Goal: Task Accomplishment & Management: Use online tool/utility

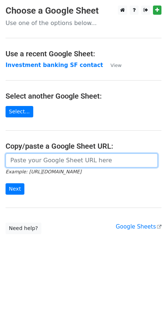
click at [35, 162] on input "url" at bounding box center [82, 161] width 152 height 14
paste input "[URL][DOMAIN_NAME]"
type input "[URL][DOMAIN_NAME]"
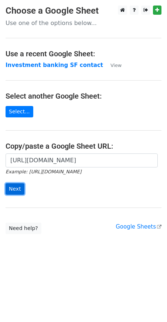
click at [21, 187] on input "Next" at bounding box center [15, 188] width 19 height 11
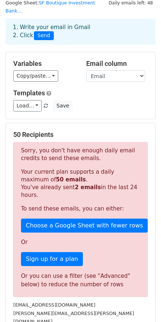
scroll to position [37, 0]
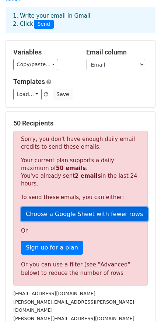
click at [84, 207] on link "Choose a Google Sheet with fewer rows" at bounding box center [84, 214] width 127 height 14
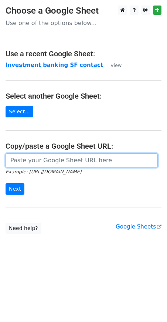
click at [32, 161] on input "url" at bounding box center [82, 161] width 152 height 14
click at [30, 160] on input "url" at bounding box center [82, 161] width 152 height 14
paste input "https://docs.google.com/spreadsheets/d/1ZD__eNr6yJvBod5tCtVHAPygwuA0nNMJBz99cg5…"
type input "https://docs.google.com/spreadsheets/d/1ZD__eNr6yJvBod5tCtVHAPygwuA0nNMJBz99cg5…"
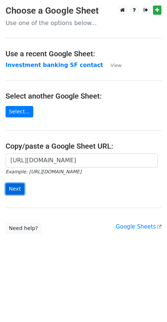
click at [18, 188] on input "Next" at bounding box center [15, 188] width 19 height 11
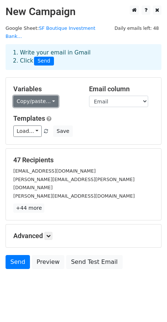
click at [32, 96] on link "Copy/paste..." at bounding box center [35, 101] width 45 height 11
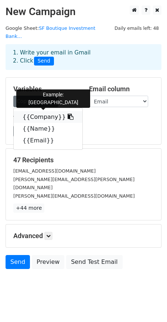
click at [34, 111] on link "{{Company}}" at bounding box center [48, 117] width 69 height 12
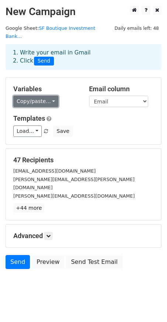
click at [46, 96] on link "Copy/paste..." at bounding box center [35, 101] width 45 height 11
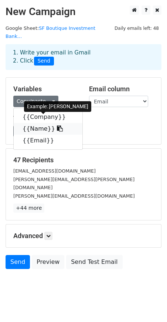
click at [46, 123] on link "{{Name}}" at bounding box center [48, 129] width 69 height 12
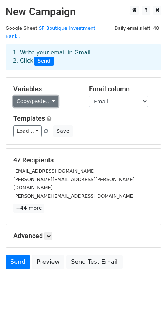
click at [38, 96] on link "Copy/paste..." at bounding box center [35, 101] width 45 height 11
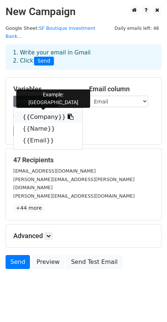
click at [40, 111] on link "{{Company}}" at bounding box center [48, 117] width 69 height 12
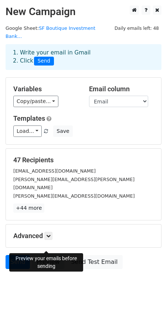
click at [46, 255] on link "Preview" at bounding box center [48, 262] width 32 height 14
click at [48, 255] on link "Preview" at bounding box center [48, 262] width 32 height 14
click at [53, 255] on link "Preview" at bounding box center [48, 262] width 32 height 14
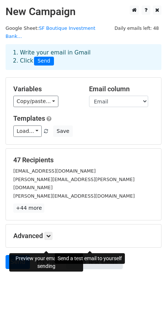
click at [112, 255] on link "Send Test Email" at bounding box center [94, 262] width 56 height 14
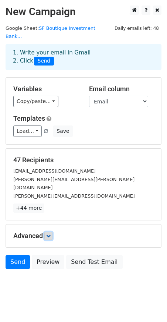
click at [52, 232] on link at bounding box center [48, 236] width 8 height 8
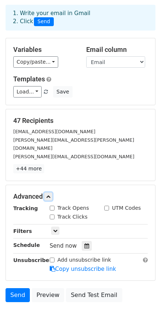
scroll to position [63, 0]
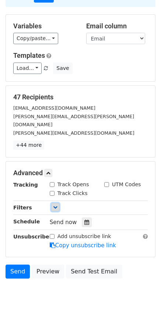
click at [55, 205] on icon at bounding box center [55, 207] width 4 height 4
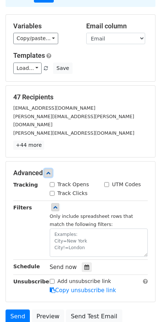
click at [49, 171] on icon at bounding box center [48, 173] width 4 height 4
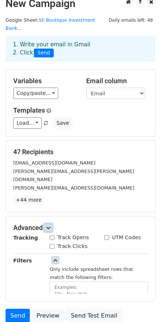
scroll to position [0, 0]
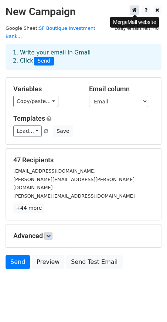
click at [136, 10] on icon at bounding box center [134, 9] width 5 height 5
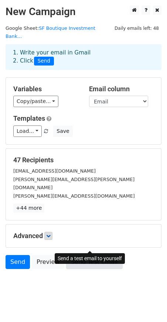
click at [105, 255] on link "Send Test Email" at bounding box center [94, 262] width 56 height 14
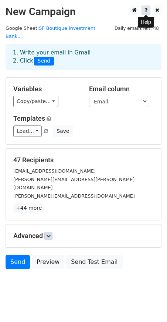
click at [144, 11] on link at bounding box center [145, 10] width 9 height 9
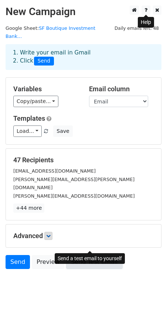
click at [102, 255] on link "Send Test Email" at bounding box center [94, 262] width 56 height 14
click at [86, 255] on link "Send Test Email" at bounding box center [94, 262] width 56 height 14
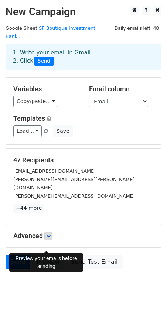
click at [48, 255] on link "Preview" at bounding box center [48, 262] width 32 height 14
click at [55, 255] on link "Preview" at bounding box center [48, 262] width 32 height 14
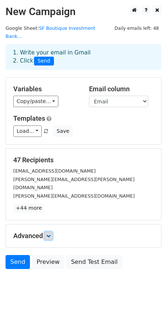
click at [48, 234] on icon at bounding box center [48, 236] width 4 height 4
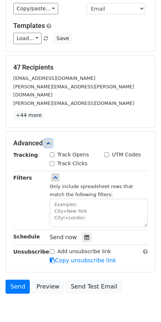
scroll to position [108, 0]
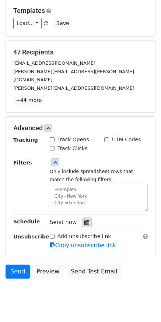
click at [88, 220] on icon at bounding box center [86, 222] width 5 height 5
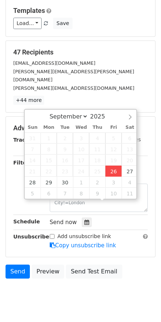
type input "2025-09-26 12:00"
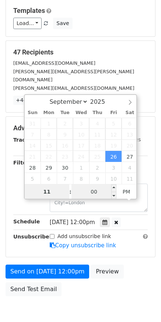
type input "11"
type input "2025-09-26 23:00"
click at [95, 190] on input "00" at bounding box center [93, 192] width 45 height 15
type input "12"
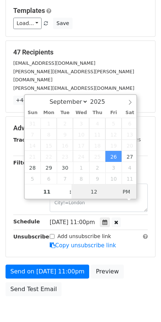
type input "2025-09-26 11:12"
click at [122, 189] on span "AM" at bounding box center [126, 192] width 20 height 15
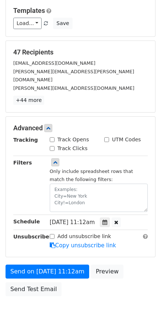
click at [90, 291] on body "New Campaign Daily emails left: 48 Google Sheet: SF Boutique Investment Bank...…" at bounding box center [80, 114] width 161 height 432
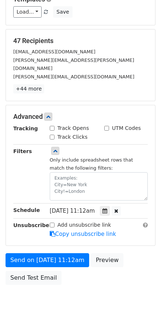
scroll to position [125, 0]
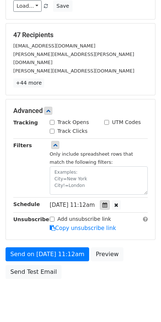
click at [107, 203] on icon at bounding box center [104, 205] width 5 height 5
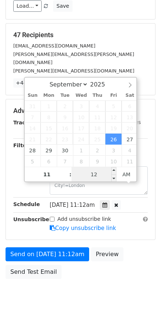
click at [104, 174] on input "12" at bounding box center [93, 174] width 45 height 15
type input "28"
type input "2025-09-26 11:28"
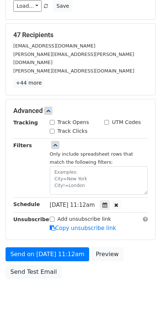
click at [94, 280] on body "New Campaign Daily emails left: 48 Google Sheet: SF Boutique Investment Bank...…" at bounding box center [80, 96] width 161 height 432
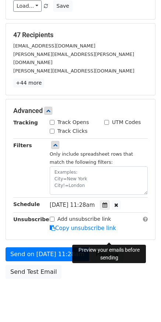
click at [115, 248] on link "Preview" at bounding box center [107, 255] width 32 height 14
click at [113, 248] on link "Preview" at bounding box center [107, 255] width 32 height 14
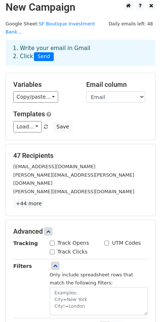
scroll to position [0, 0]
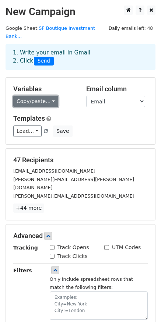
click at [42, 96] on link "Copy/paste..." at bounding box center [35, 101] width 45 height 11
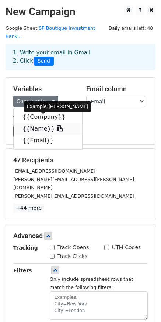
click at [38, 123] on link "{{Name}}" at bounding box center [48, 129] width 69 height 12
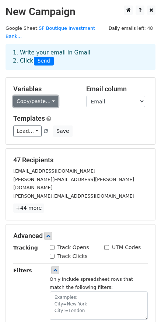
click at [27, 96] on link "Copy/paste..." at bounding box center [35, 101] width 45 height 11
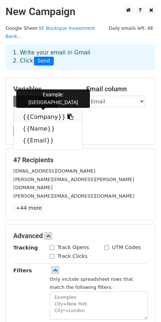
click at [27, 111] on link "{{Company}}" at bounding box center [48, 117] width 69 height 12
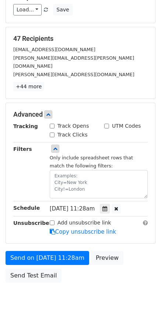
scroll to position [125, 0]
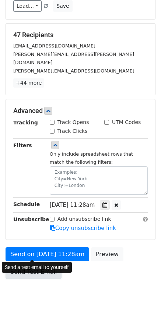
click at [42, 265] on link "Send Test Email" at bounding box center [34, 272] width 56 height 14
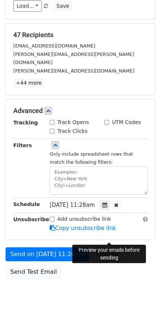
click at [122, 248] on link "Preview" at bounding box center [107, 255] width 32 height 14
click at [119, 248] on link "Preview" at bounding box center [107, 255] width 32 height 14
click at [115, 248] on link "Preview" at bounding box center [107, 255] width 32 height 14
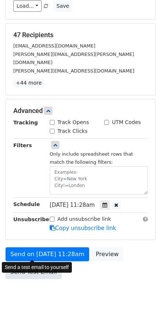
click at [23, 265] on link "Send Test Email" at bounding box center [34, 272] width 56 height 14
click at [21, 265] on link "Send Test Email" at bounding box center [34, 272] width 56 height 14
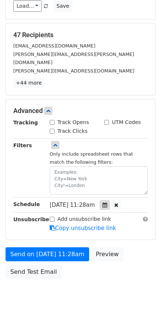
click at [107, 203] on icon at bounding box center [104, 205] width 5 height 5
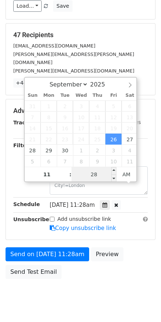
click at [100, 176] on input "28" at bounding box center [93, 174] width 45 height 15
type input "43"
type input "2025-09-26 11:43"
click at [104, 277] on body "New Campaign Daily emails left: 48 Google Sheet: SF Boutique Investment Bank...…" at bounding box center [80, 96] width 161 height 432
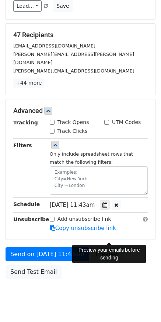
click at [115, 248] on link "Preview" at bounding box center [107, 255] width 32 height 14
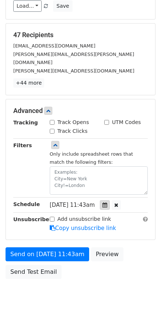
click at [107, 203] on icon at bounding box center [104, 205] width 5 height 5
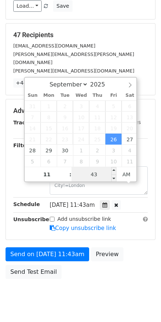
click at [98, 176] on input "43" at bounding box center [93, 174] width 45 height 15
type input "46"
type input "2025-09-26 11:46"
click at [116, 288] on body "New Campaign Daily emails left: 48 Google Sheet: SF Boutique Investment Bank...…" at bounding box center [80, 96] width 161 height 432
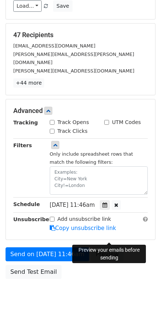
click at [121, 248] on link "Preview" at bounding box center [107, 255] width 32 height 14
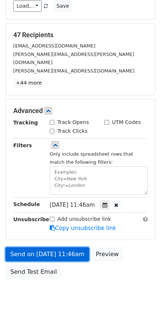
click at [27, 248] on link "Send on Sep 26 at 11:46am" at bounding box center [48, 255] width 84 height 14
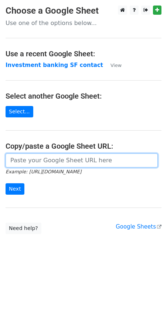
click at [32, 158] on input "url" at bounding box center [82, 161] width 152 height 14
click at [21, 164] on input "url" at bounding box center [82, 161] width 152 height 14
paste input "[URL][DOMAIN_NAME]"
type input "[URL][DOMAIN_NAME]"
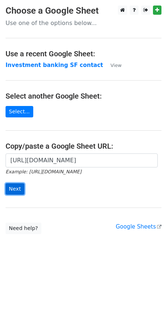
click at [19, 191] on input "Next" at bounding box center [15, 188] width 19 height 11
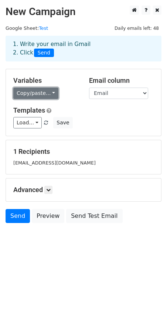
click at [47, 92] on link "Copy/paste..." at bounding box center [35, 93] width 45 height 11
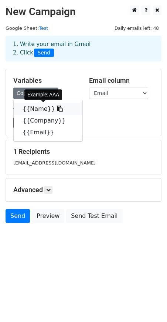
click at [37, 109] on link "{{Name}}" at bounding box center [48, 109] width 69 height 12
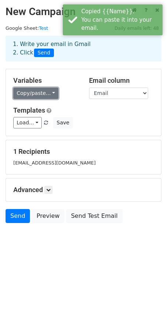
click at [27, 92] on link "Copy/paste..." at bounding box center [35, 93] width 45 height 11
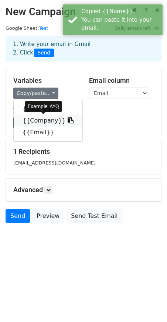
click at [32, 118] on link "{{Company}}" at bounding box center [48, 121] width 69 height 12
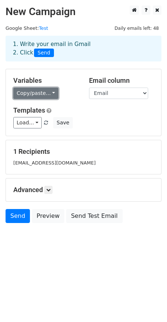
click at [27, 90] on link "Copy/paste..." at bounding box center [35, 93] width 45 height 11
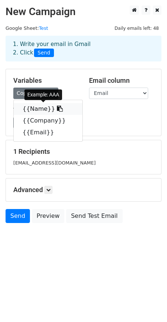
click at [29, 105] on link "{{Name}}" at bounding box center [48, 109] width 69 height 12
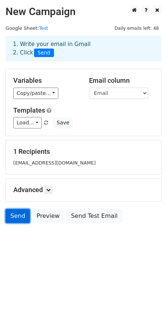
click at [15, 215] on link "Send" at bounding box center [18, 216] width 24 height 14
